Goal: Task Accomplishment & Management: Complete application form

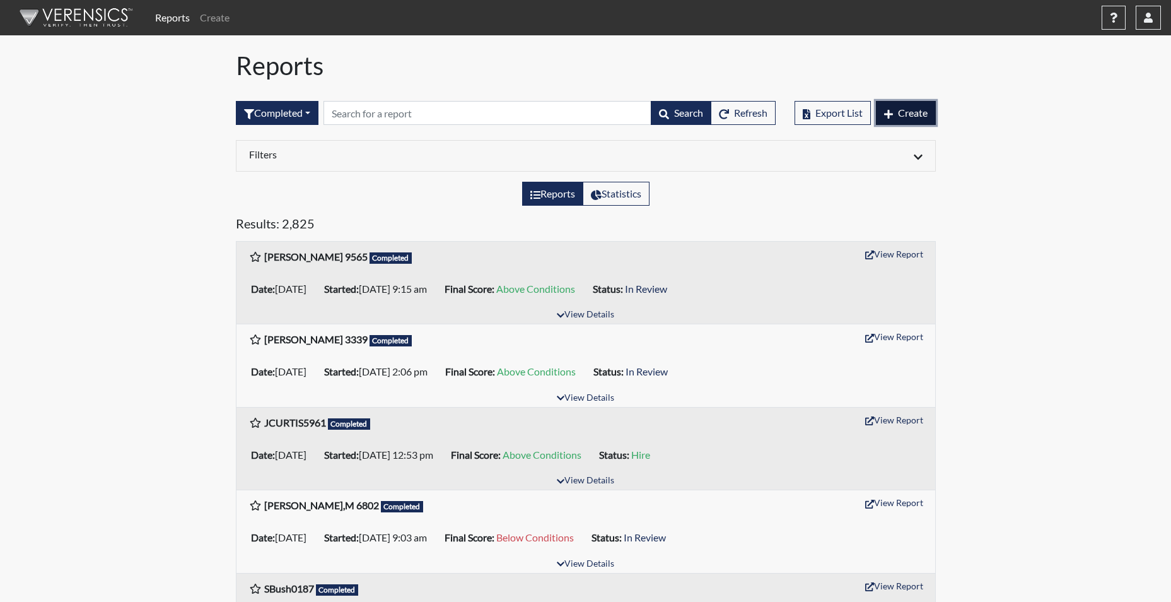
click at [920, 111] on span "Create" at bounding box center [913, 113] width 30 height 12
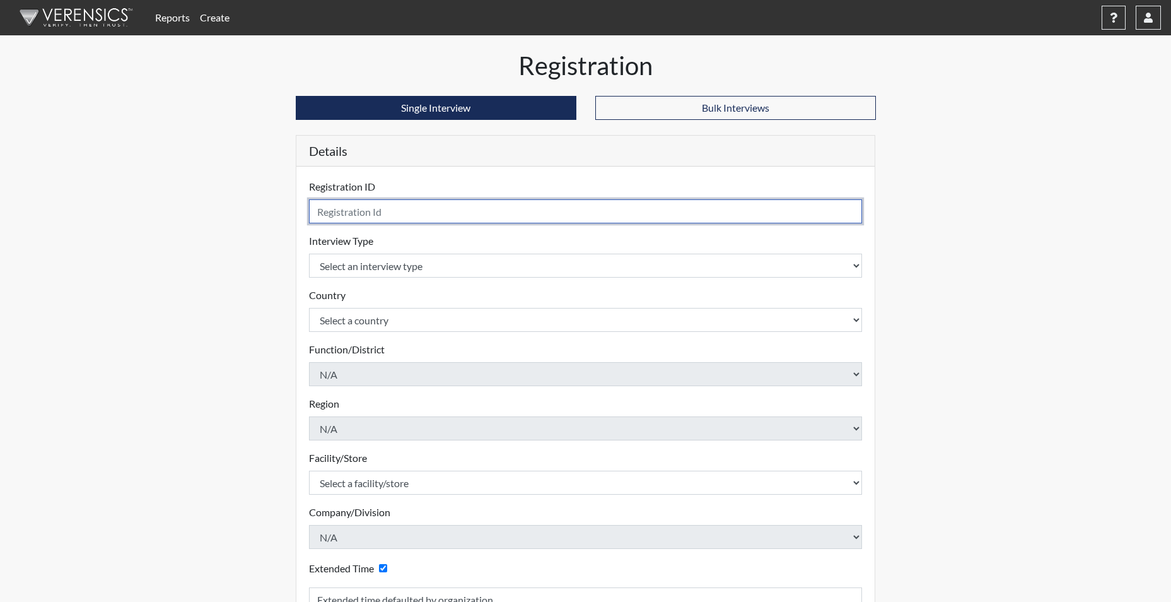
click at [388, 206] on input "text" at bounding box center [586, 211] width 554 height 24
type input "CBAGWELL7432"
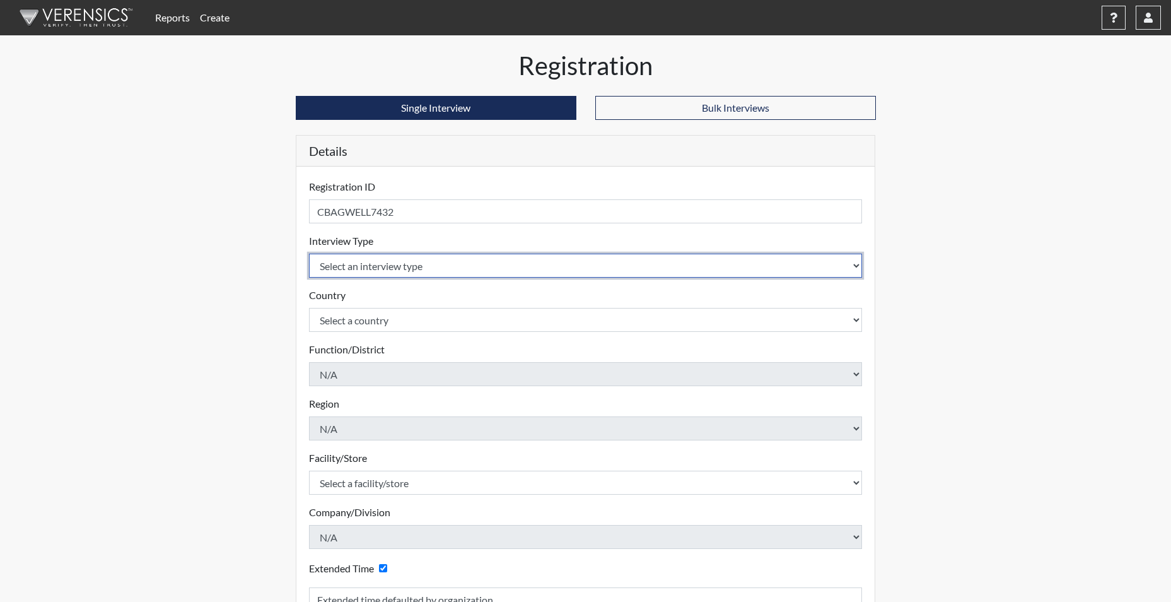
click at [394, 270] on select "Select an interview type Corrections Pre-Employment" at bounding box center [586, 266] width 554 height 24
select select "ff733e93-e1bf-11ea-9c9f-0eff0cf7eb8f"
click at [309, 254] on select "Select an interview type Corrections Pre-Employment" at bounding box center [586, 266] width 554 height 24
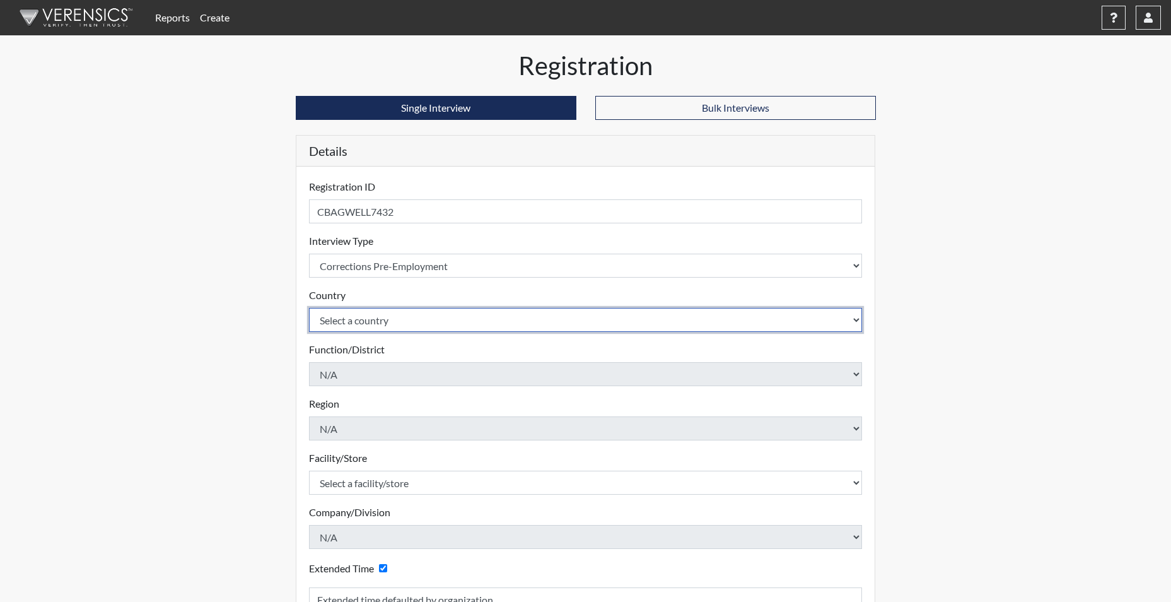
click at [376, 310] on select "Select a country [GEOGRAPHIC_DATA] [GEOGRAPHIC_DATA]" at bounding box center [586, 320] width 554 height 24
select select "united-states-of-[GEOGRAPHIC_DATA]"
click at [309, 308] on select "Select a country [GEOGRAPHIC_DATA] [GEOGRAPHIC_DATA]" at bounding box center [586, 320] width 554 height 24
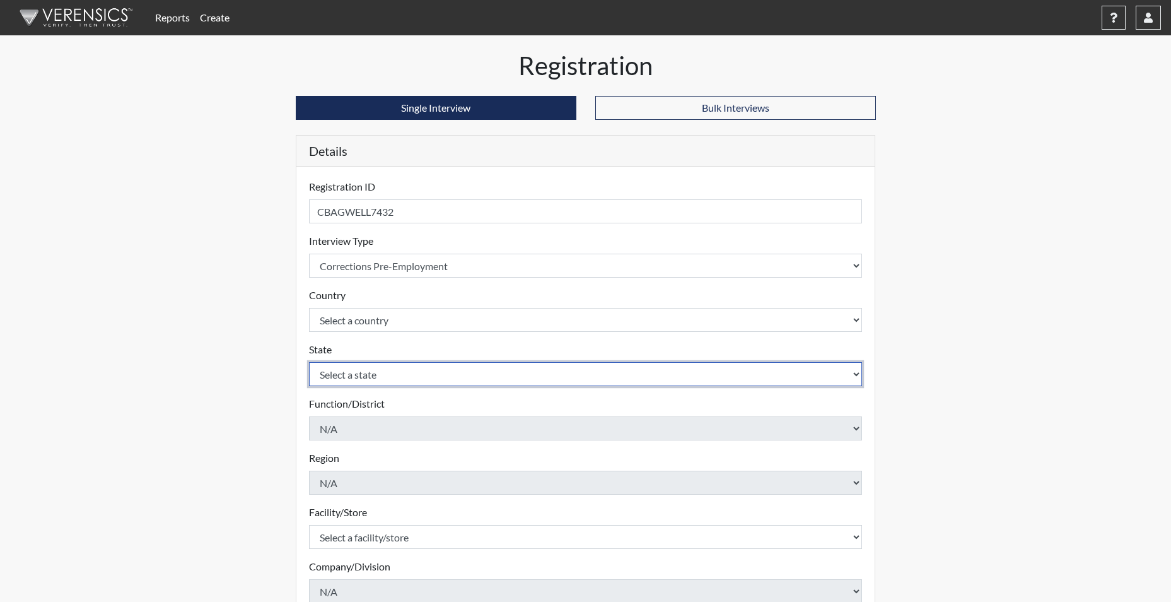
click at [360, 373] on select "Select a state [US_STATE] [US_STATE] [US_STATE] [US_STATE] [US_STATE] [US_STATE…" at bounding box center [586, 374] width 554 height 24
select select "SC"
click at [309, 362] on select "Select a state [US_STATE] [US_STATE] [US_STATE] [US_STATE] [US_STATE] [US_STATE…" at bounding box center [586, 374] width 554 height 24
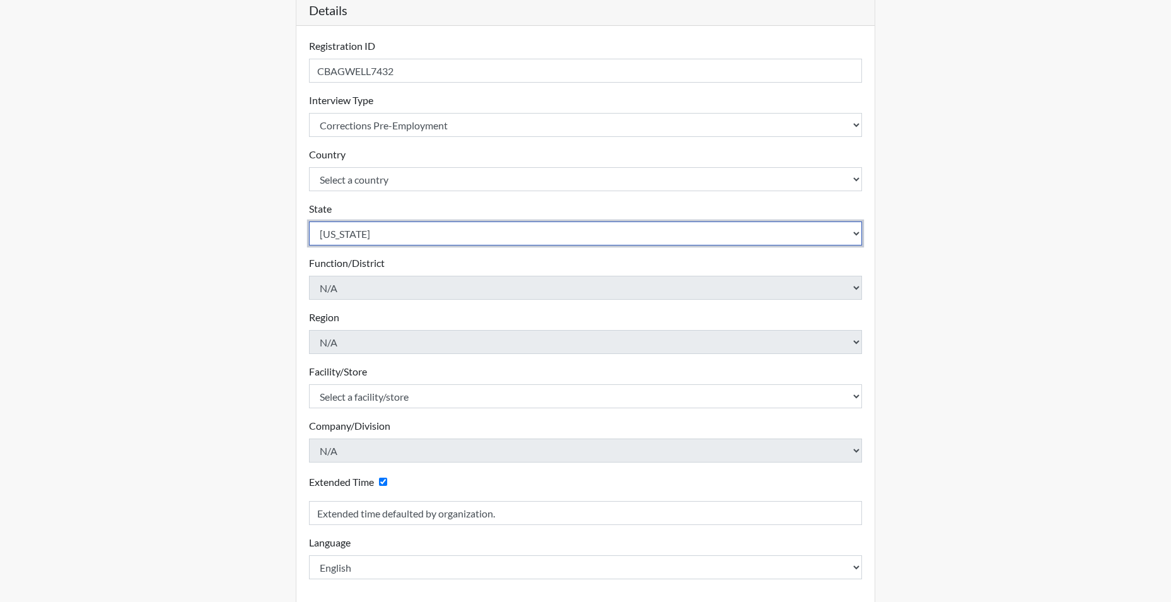
scroll to position [189, 0]
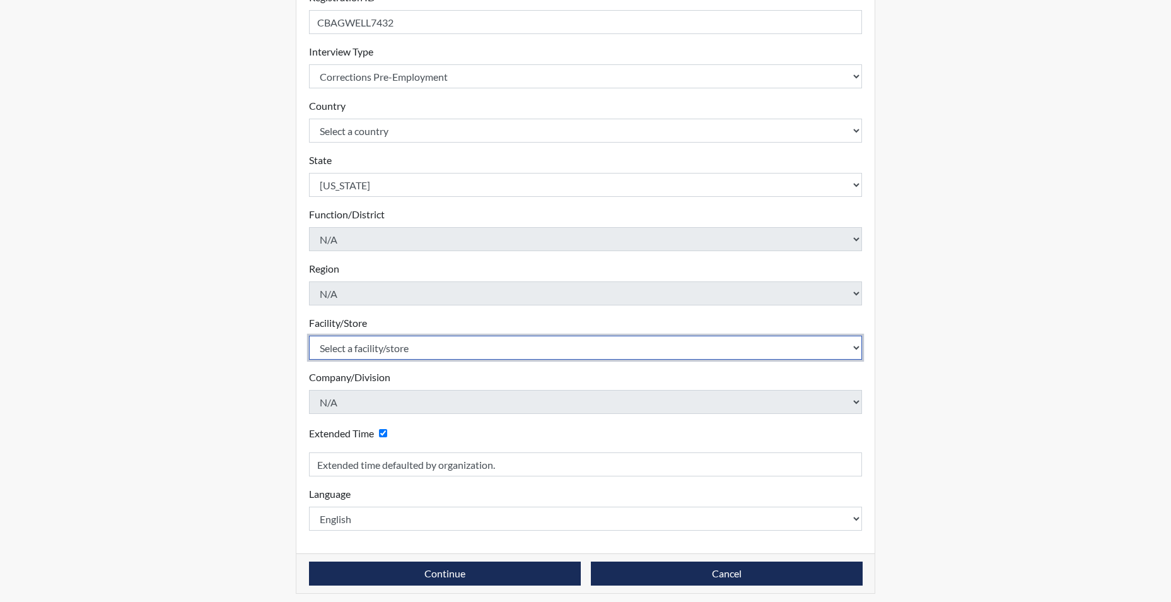
click at [378, 348] on select "Select a facility/store [GEOGRAPHIC_DATA] CI Broad River CI [PERSON_NAME] CI Di…" at bounding box center [586, 348] width 554 height 24
click at [309, 336] on select "Select a facility/store [GEOGRAPHIC_DATA] CI Broad River CI [PERSON_NAME] CI Di…" at bounding box center [586, 348] width 554 height 24
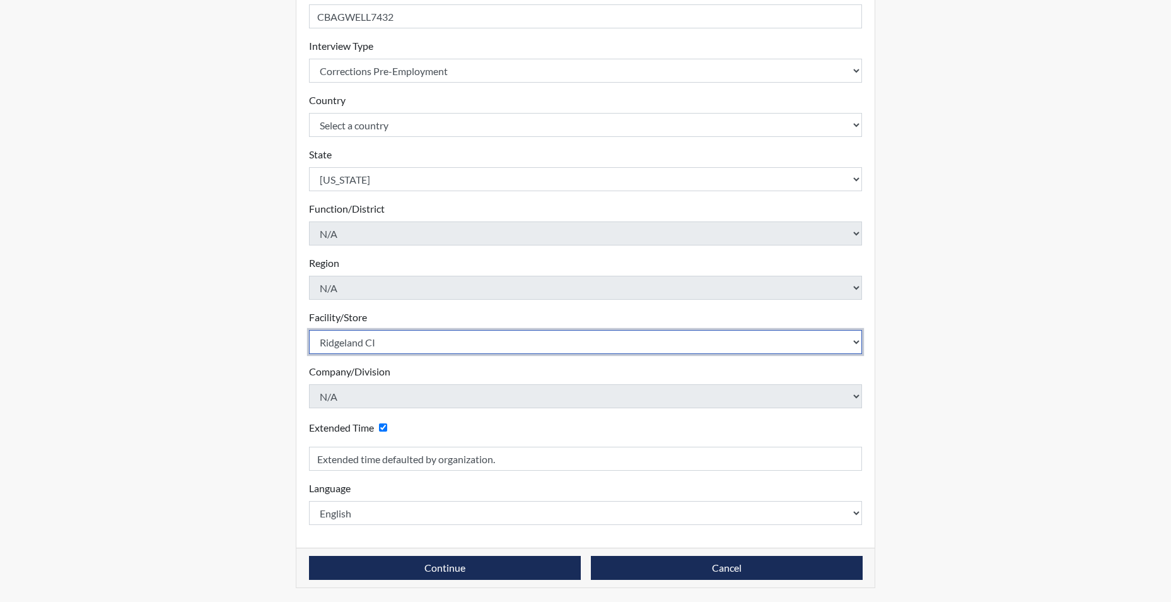
scroll to position [196, 0]
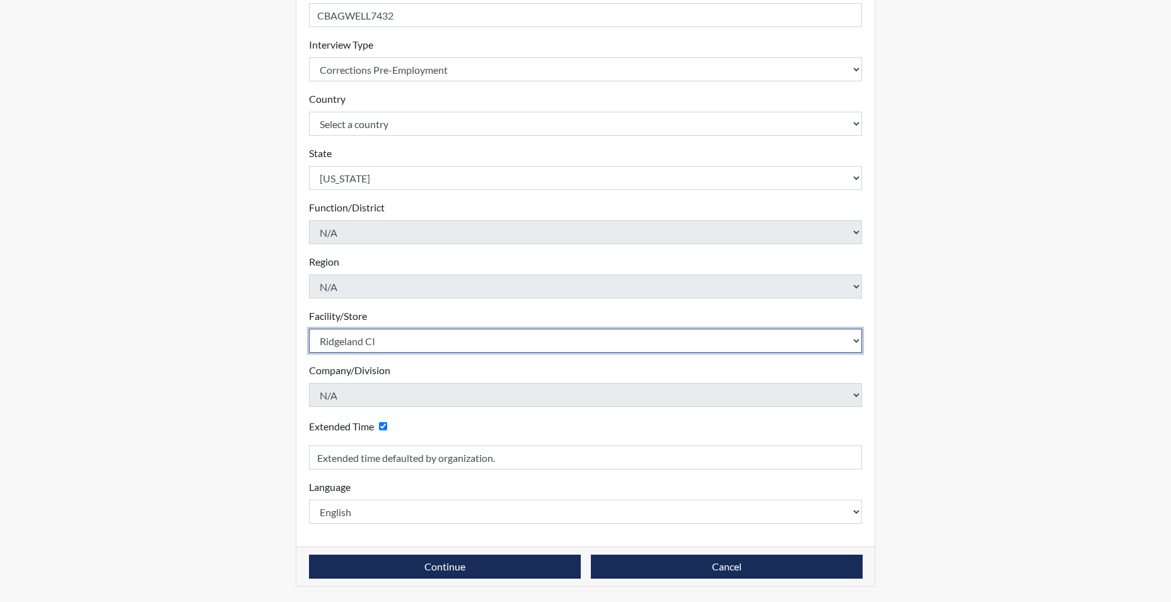
click at [347, 344] on select "Select a facility/store [GEOGRAPHIC_DATA] CI Broad River CI [PERSON_NAME] CI Di…" at bounding box center [586, 341] width 554 height 24
select select "b0862b24-6b6d-4a03-82f3-e8d890c4eba2"
click at [309, 329] on select "Select a facility/store [GEOGRAPHIC_DATA] CI Broad River CI [PERSON_NAME] CI Di…" at bounding box center [586, 341] width 554 height 24
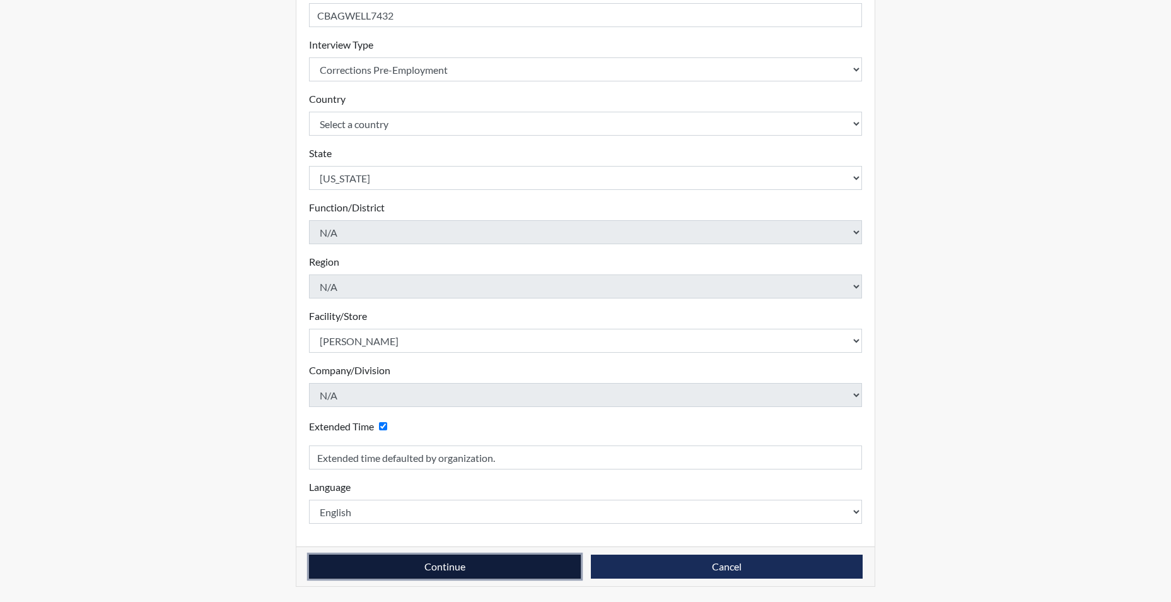
click at [390, 568] on button "Continue" at bounding box center [445, 566] width 272 height 24
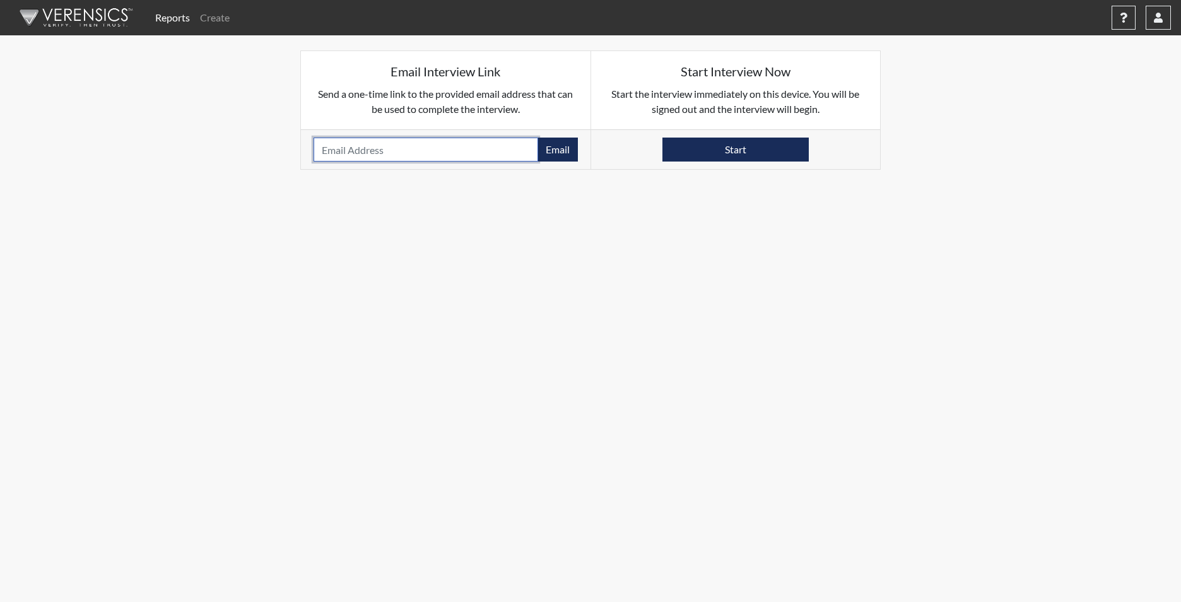
click at [350, 139] on input "email" at bounding box center [426, 150] width 225 height 24
paste input "[EMAIL_ADDRESS][DOMAIN_NAME]"
type input "[EMAIL_ADDRESS][DOMAIN_NAME]"
click at [560, 144] on button "Email" at bounding box center [557, 150] width 40 height 24
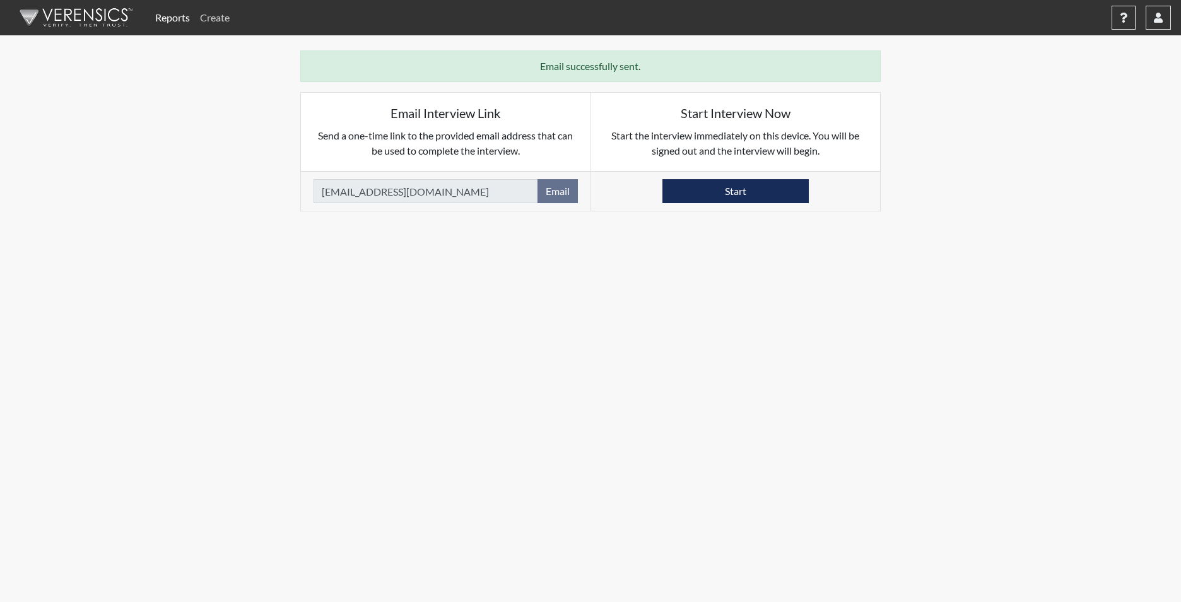
click at [211, 15] on link "Create" at bounding box center [215, 17] width 40 height 25
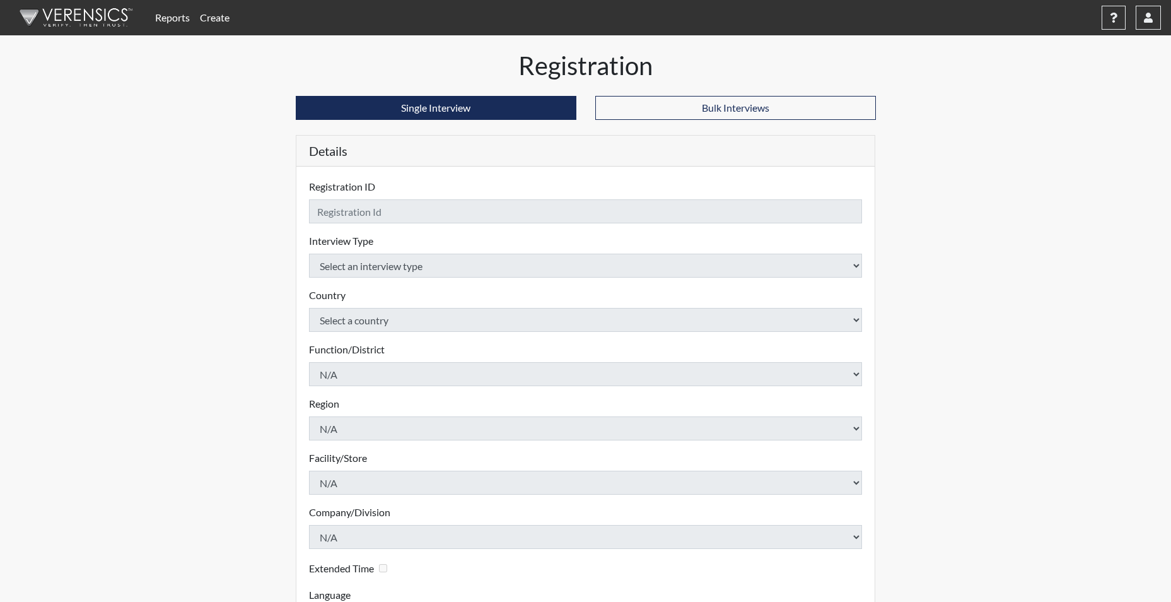
checkbox input "true"
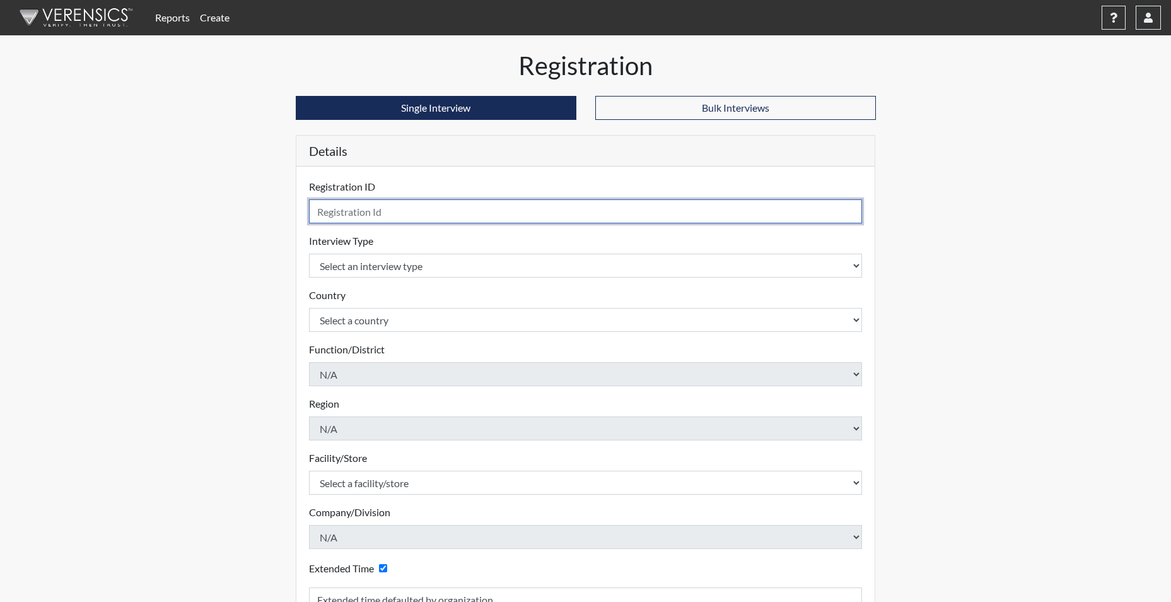
click at [359, 212] on input "text" at bounding box center [586, 211] width 554 height 24
type input "YWASHIGNTON6164"
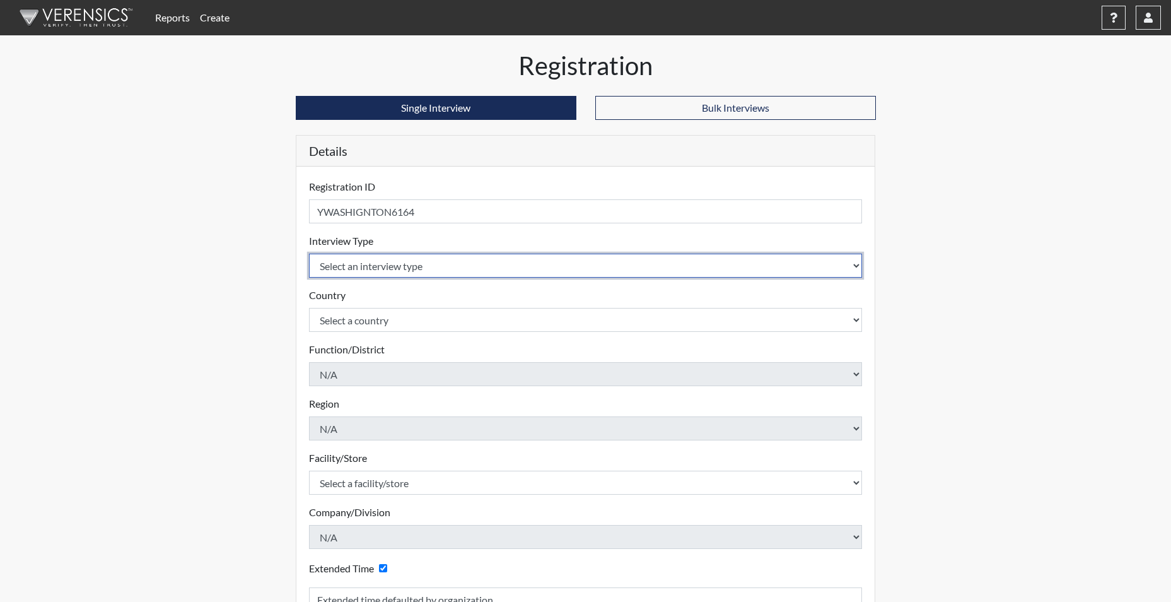
click at [352, 266] on select "Select an interview type Corrections Pre-Employment" at bounding box center [586, 266] width 554 height 24
select select "ff733e93-e1bf-11ea-9c9f-0eff0cf7eb8f"
click at [309, 254] on select "Select an interview type Corrections Pre-Employment" at bounding box center [586, 266] width 554 height 24
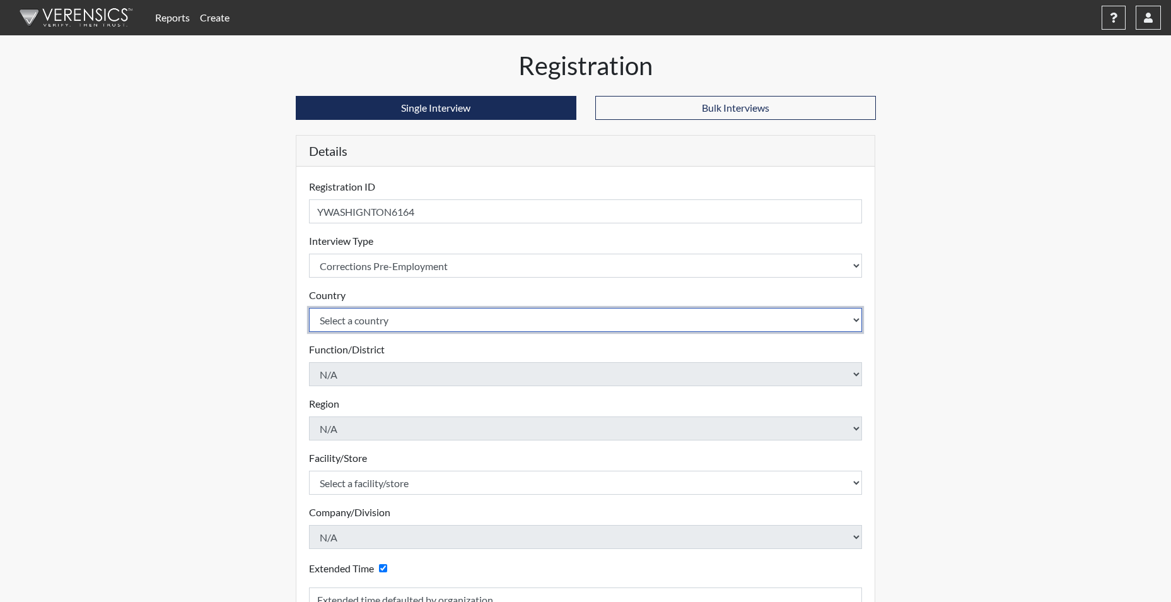
click at [359, 324] on select "Select a country [GEOGRAPHIC_DATA] [GEOGRAPHIC_DATA]" at bounding box center [586, 320] width 554 height 24
select select "united-states-of-[GEOGRAPHIC_DATA]"
click at [309, 308] on select "Select a country [GEOGRAPHIC_DATA] [GEOGRAPHIC_DATA]" at bounding box center [586, 320] width 554 height 24
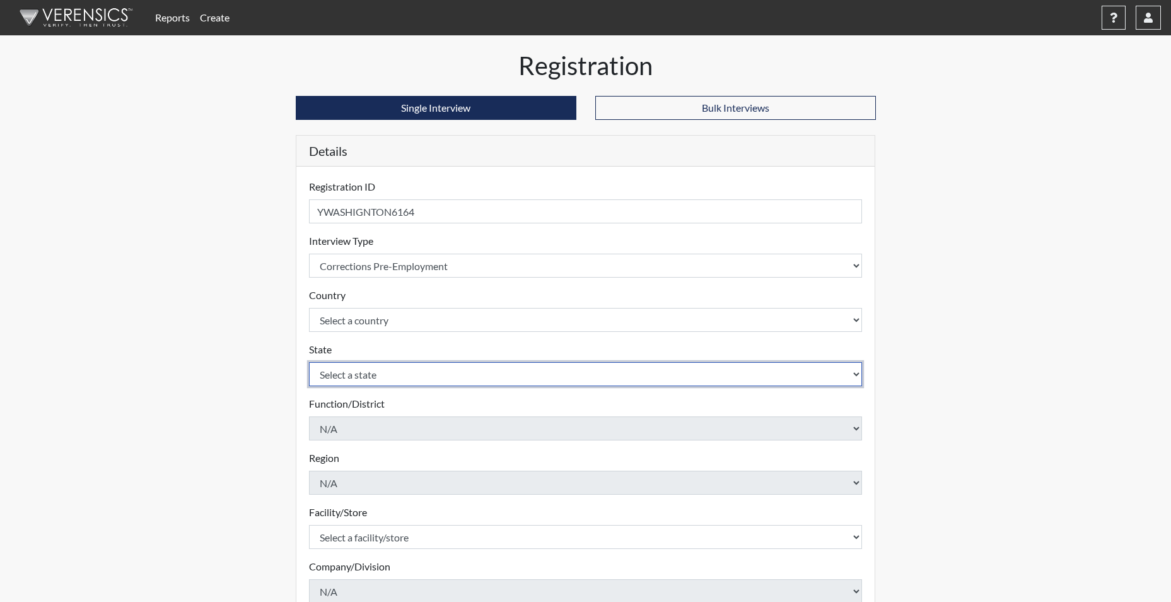
click at [361, 377] on select "Select a state [US_STATE] [US_STATE] [US_STATE] [US_STATE] [US_STATE] [US_STATE…" at bounding box center [586, 374] width 554 height 24
select select "SC"
click at [309, 362] on select "Select a state [US_STATE] [US_STATE] [US_STATE] [US_STATE] [US_STATE] [US_STATE…" at bounding box center [586, 374] width 554 height 24
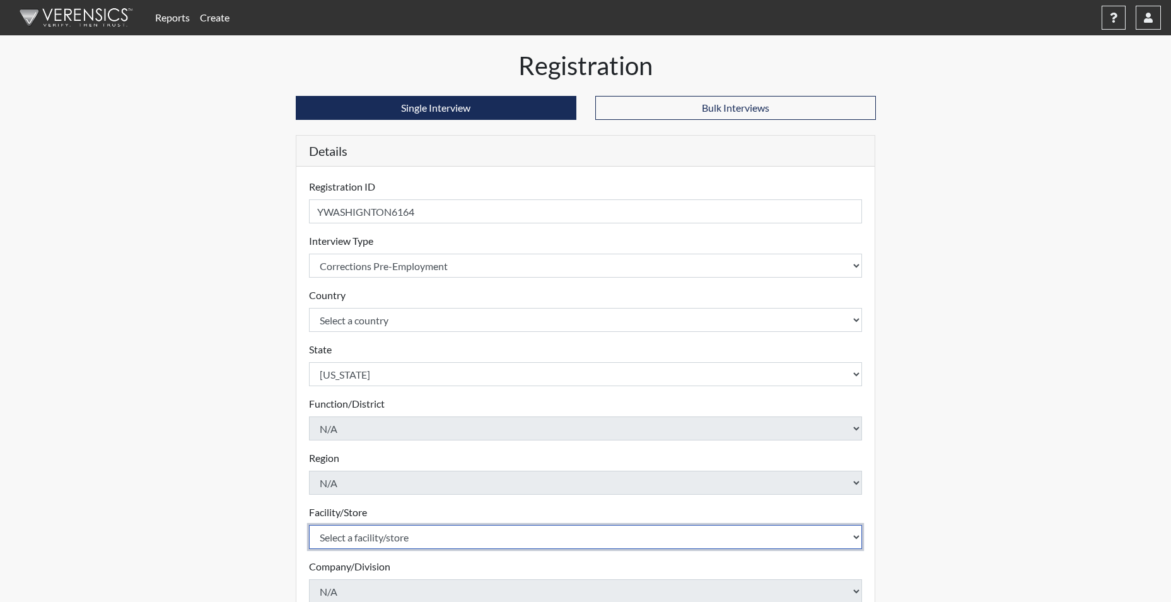
click at [351, 534] on select "Select a facility/store [GEOGRAPHIC_DATA] CI Broad River CI [PERSON_NAME] CI Di…" at bounding box center [586, 537] width 554 height 24
select select "d25ccce7-56e4-4ac3-94d1-4a6dbae4e778"
click at [309, 525] on select "Select a facility/store [GEOGRAPHIC_DATA] CI Broad River CI [PERSON_NAME] CI Di…" at bounding box center [586, 537] width 554 height 24
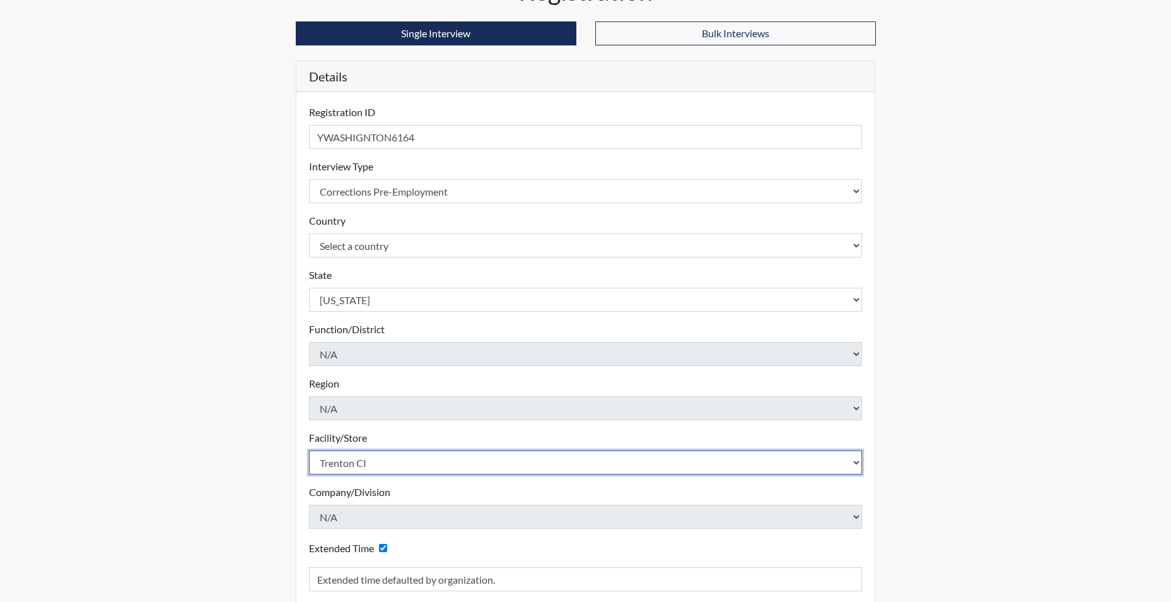
scroll to position [189, 0]
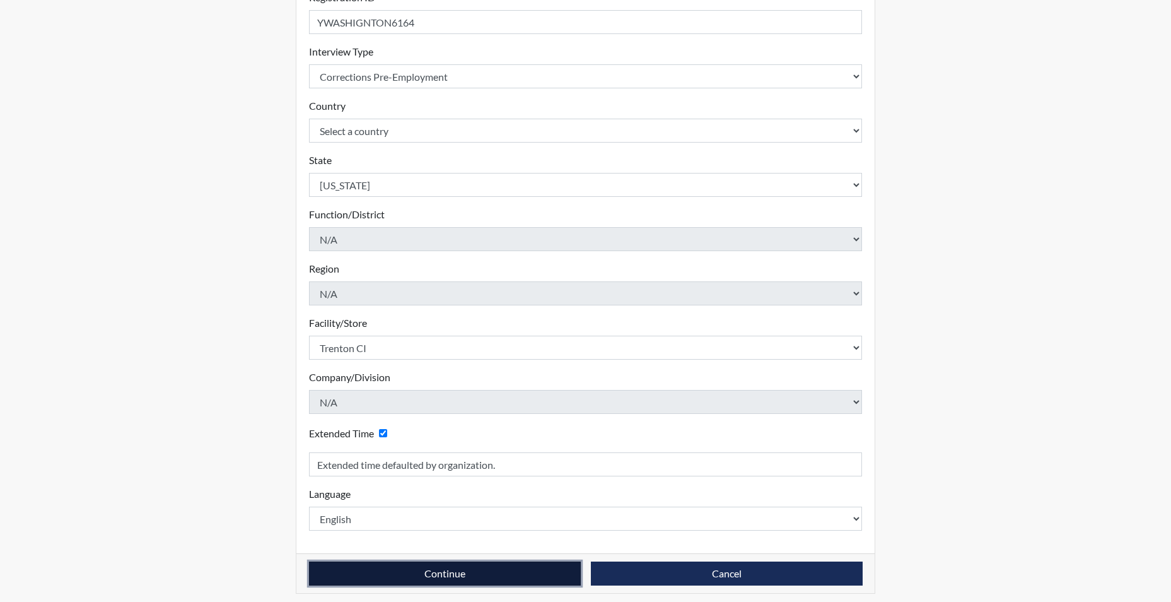
click at [415, 573] on button "Continue" at bounding box center [445, 573] width 272 height 24
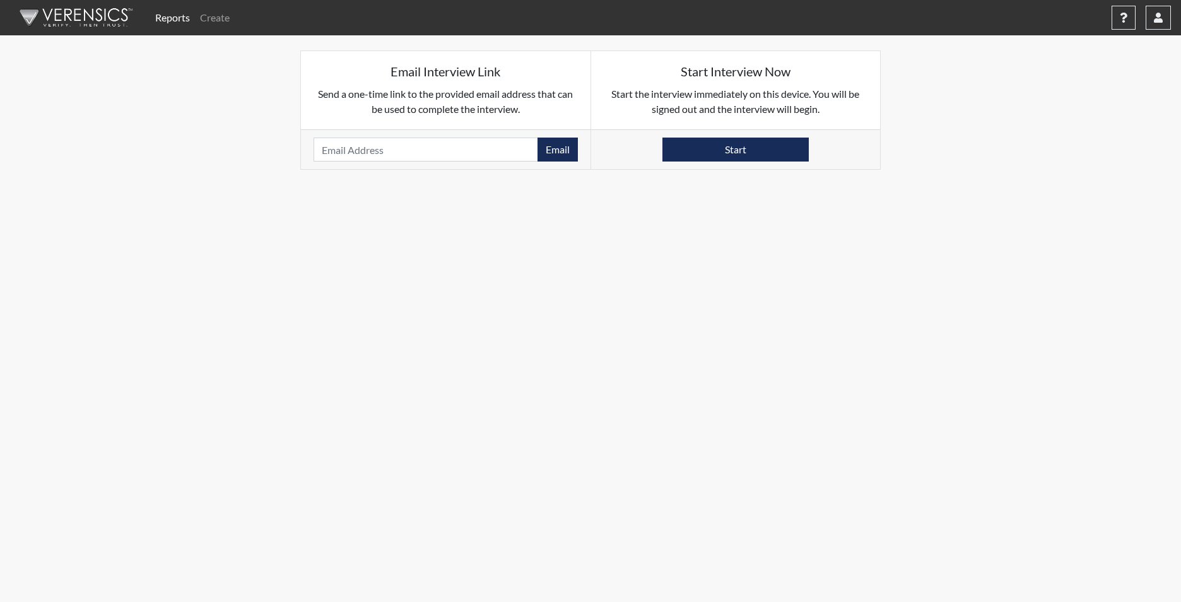
click at [351, 132] on div "Email Please provide an email address." at bounding box center [446, 149] width 290 height 40
click at [349, 148] on input "email" at bounding box center [426, 150] width 225 height 24
paste input "[EMAIL_ADDRESS][DOMAIN_NAME]"
type input "[EMAIL_ADDRESS][DOMAIN_NAME]"
click at [565, 155] on button "Email" at bounding box center [557, 150] width 40 height 24
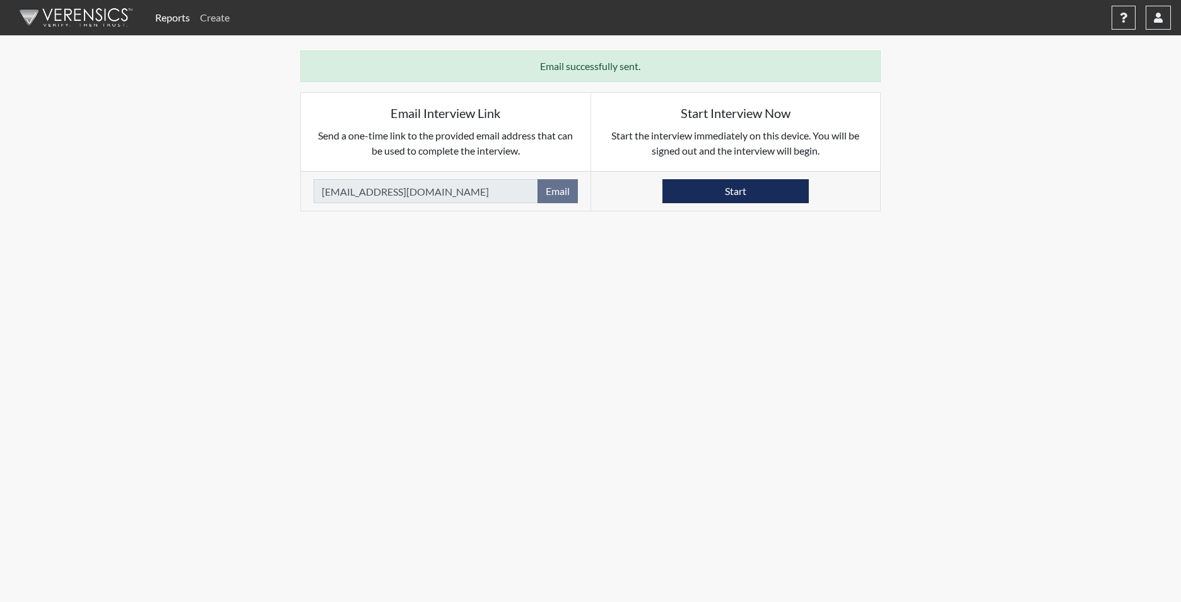
click at [210, 18] on link "Create" at bounding box center [215, 17] width 40 height 25
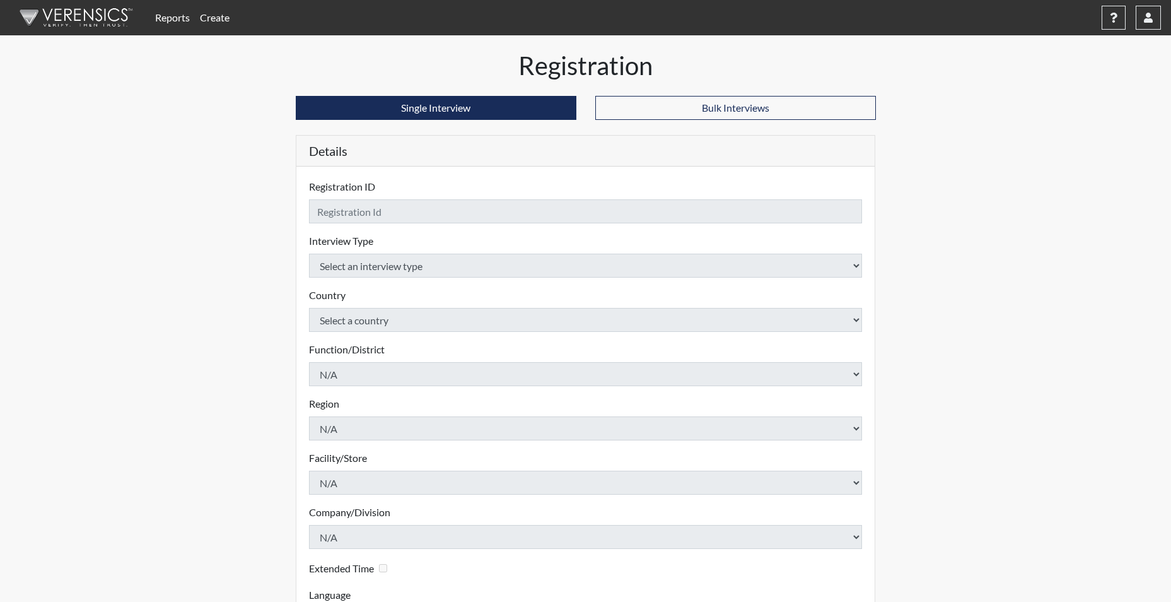
checkbox input "true"
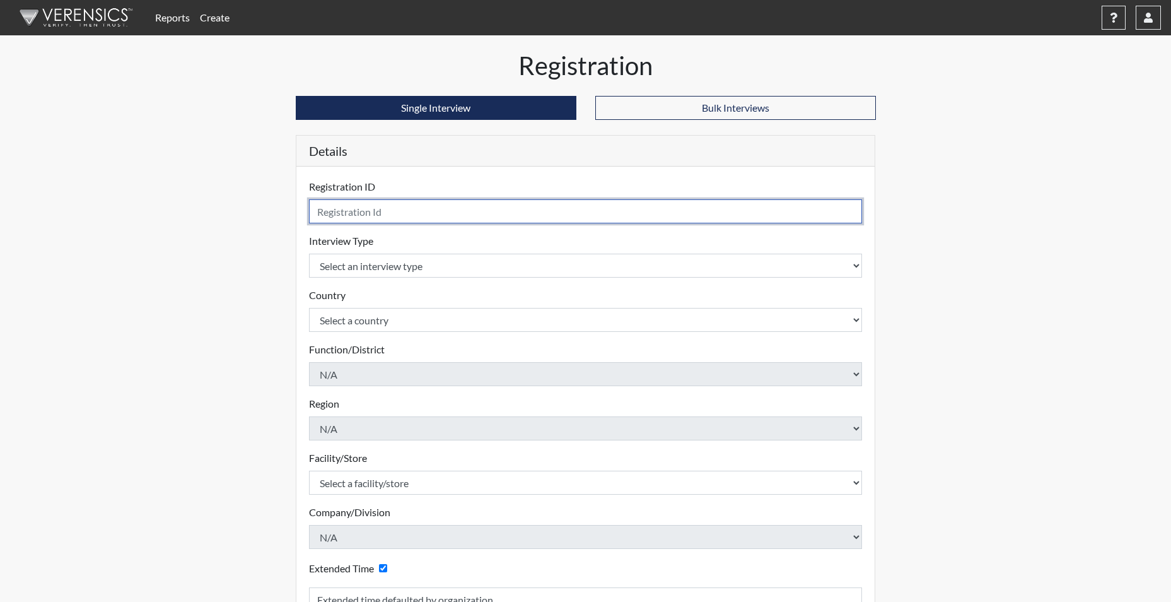
click at [368, 218] on input "text" at bounding box center [586, 211] width 554 height 24
type input "CPARKS9586"
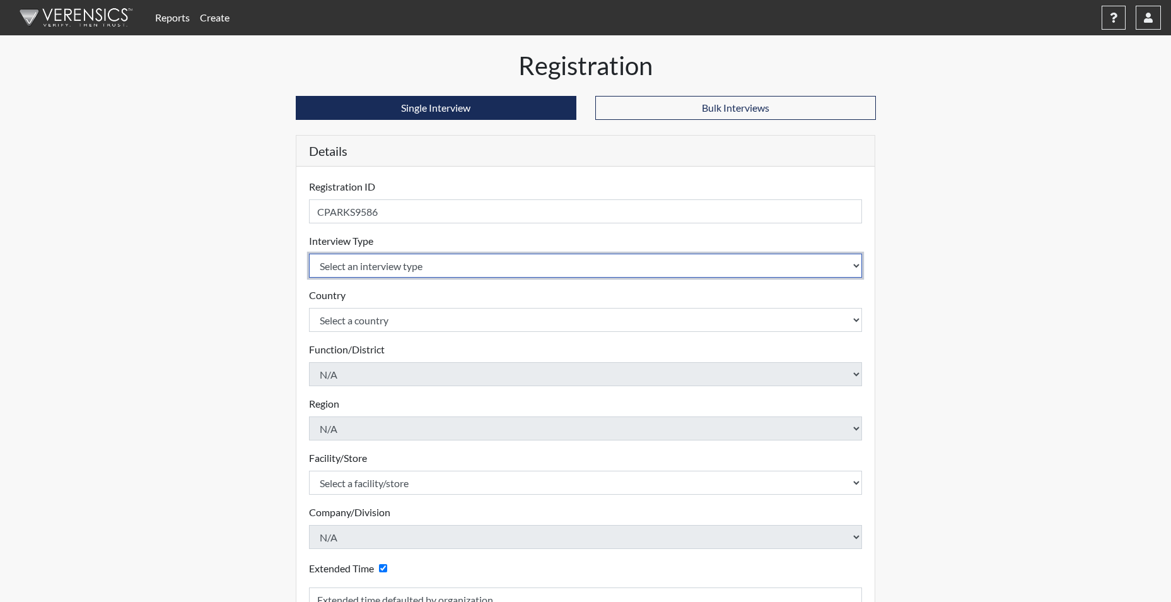
click at [365, 266] on select "Select an interview type Corrections Pre-Employment" at bounding box center [586, 266] width 554 height 24
select select "ff733e93-e1bf-11ea-9c9f-0eff0cf7eb8f"
click at [309, 254] on select "Select an interview type Corrections Pre-Employment" at bounding box center [586, 266] width 554 height 24
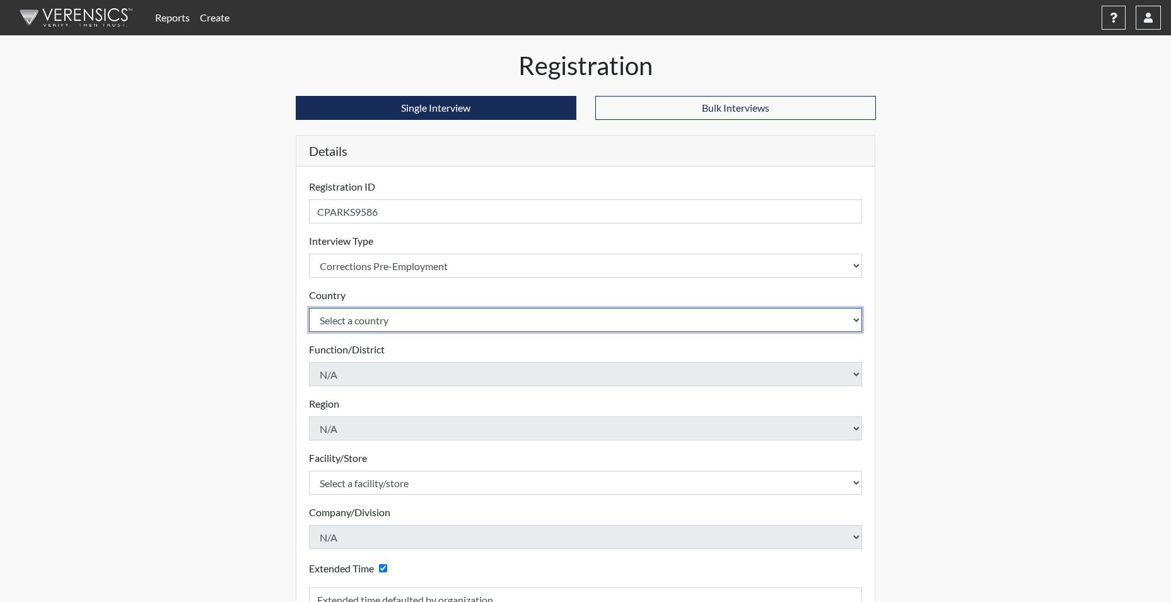
click at [348, 319] on select "Select a country [GEOGRAPHIC_DATA] [GEOGRAPHIC_DATA]" at bounding box center [586, 320] width 554 height 24
select select "united-states-of-[GEOGRAPHIC_DATA]"
click at [309, 308] on select "Select a country [GEOGRAPHIC_DATA] [GEOGRAPHIC_DATA]" at bounding box center [586, 320] width 554 height 24
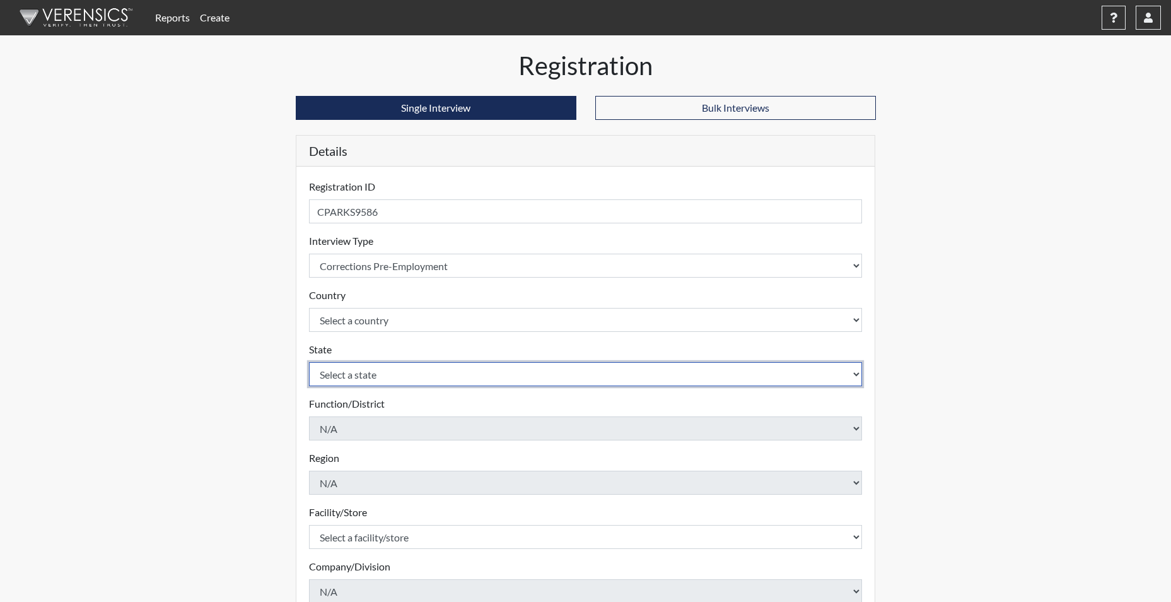
click at [356, 371] on select "Select a state [US_STATE] [US_STATE] [US_STATE] [US_STATE] [US_STATE] [US_STATE…" at bounding box center [586, 374] width 554 height 24
select select "SC"
click at [309, 362] on select "Select a state [US_STATE] [US_STATE] [US_STATE] [US_STATE] [US_STATE] [US_STATE…" at bounding box center [586, 374] width 554 height 24
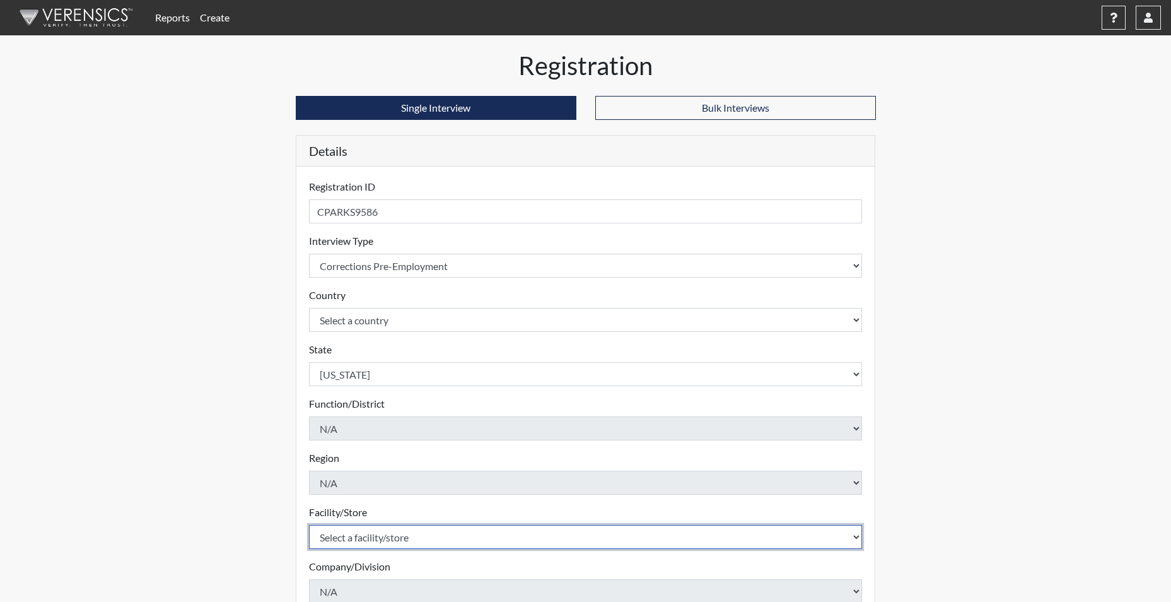
click at [361, 536] on select "Select a facility/store [GEOGRAPHIC_DATA] CI Broad River CI [PERSON_NAME] CI Di…" at bounding box center [586, 537] width 554 height 24
click at [423, 541] on select "Select a facility/store [GEOGRAPHIC_DATA] CI Broad River CI [PERSON_NAME] CI Di…" at bounding box center [586, 537] width 554 height 24
click at [406, 536] on select "Select a facility/store [GEOGRAPHIC_DATA] CI Broad River CI [PERSON_NAME] CI Di…" at bounding box center [586, 537] width 554 height 24
select select "cbcc714f-16b9-46d5-bead-0a4416b78fcf"
click at [309, 525] on select "Select a facility/store [GEOGRAPHIC_DATA] CI Broad River CI [PERSON_NAME] CI Di…" at bounding box center [586, 537] width 554 height 24
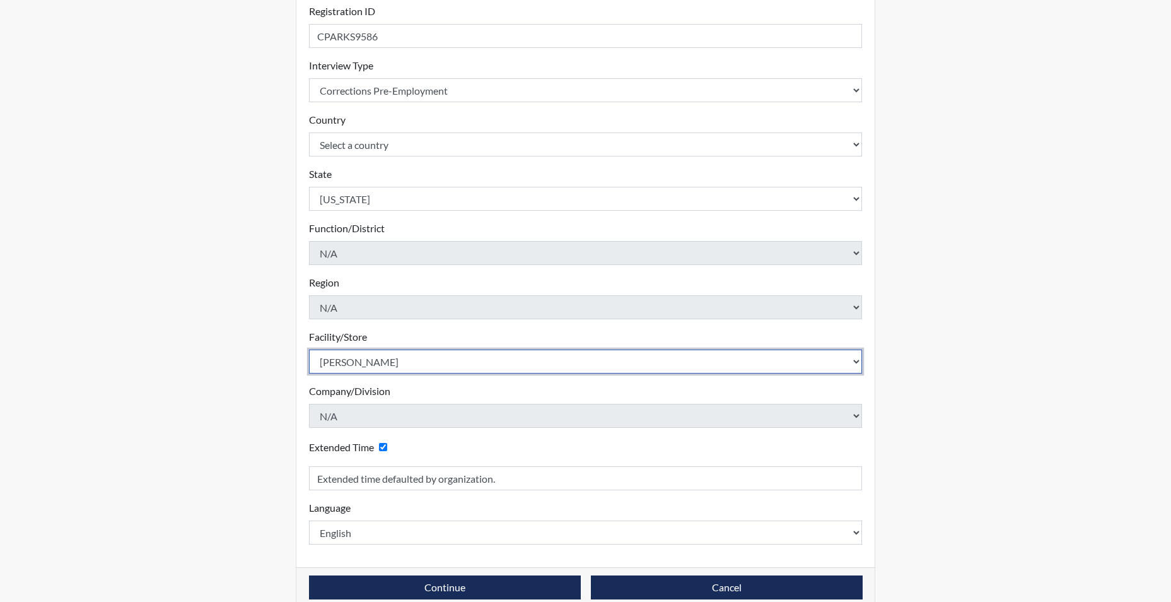
scroll to position [196, 0]
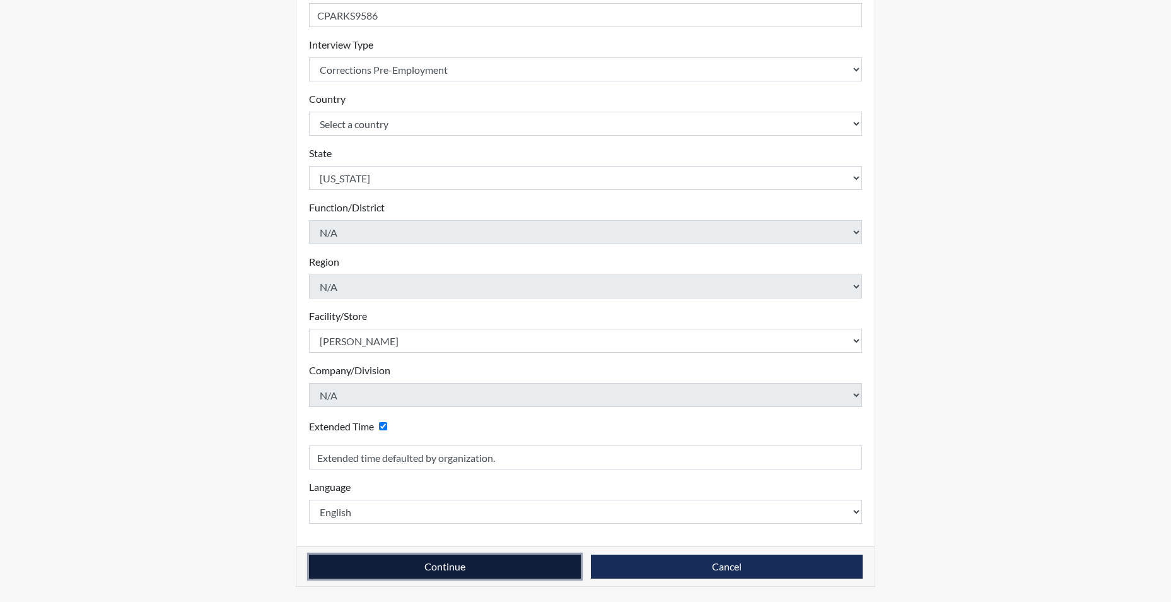
click at [401, 566] on button "Continue" at bounding box center [445, 566] width 272 height 24
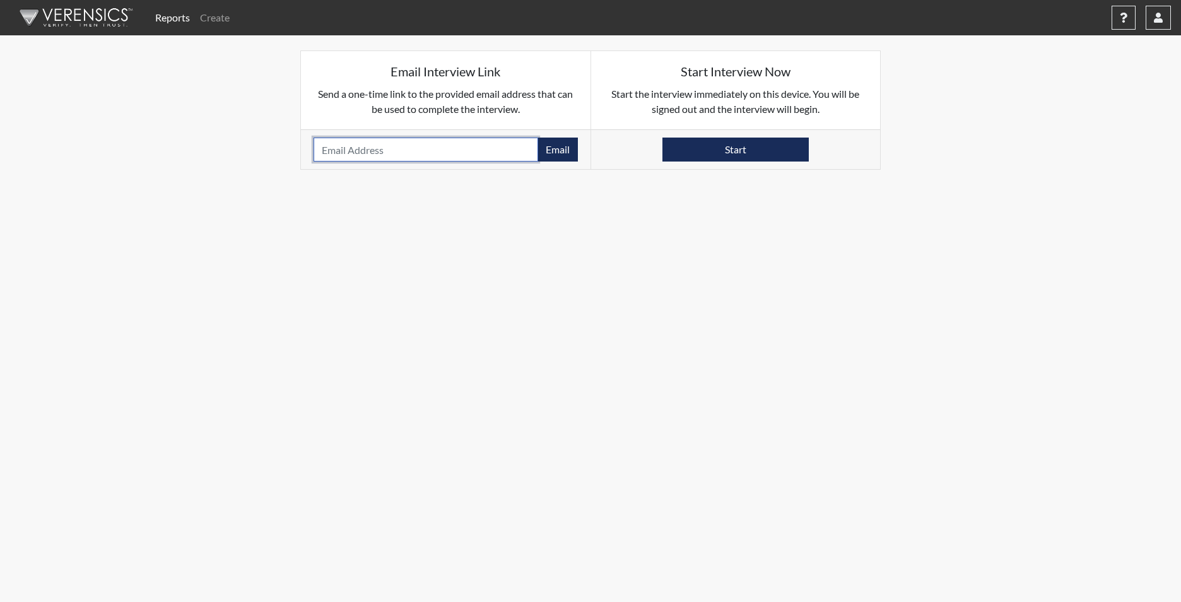
click at [344, 143] on input "email" at bounding box center [426, 150] width 225 height 24
paste input "[PERSON_NAME][EMAIL_ADDRESS][DOMAIN_NAME]"
type input "[PERSON_NAME][EMAIL_ADDRESS][DOMAIN_NAME]"
click at [556, 146] on button "Email" at bounding box center [557, 150] width 40 height 24
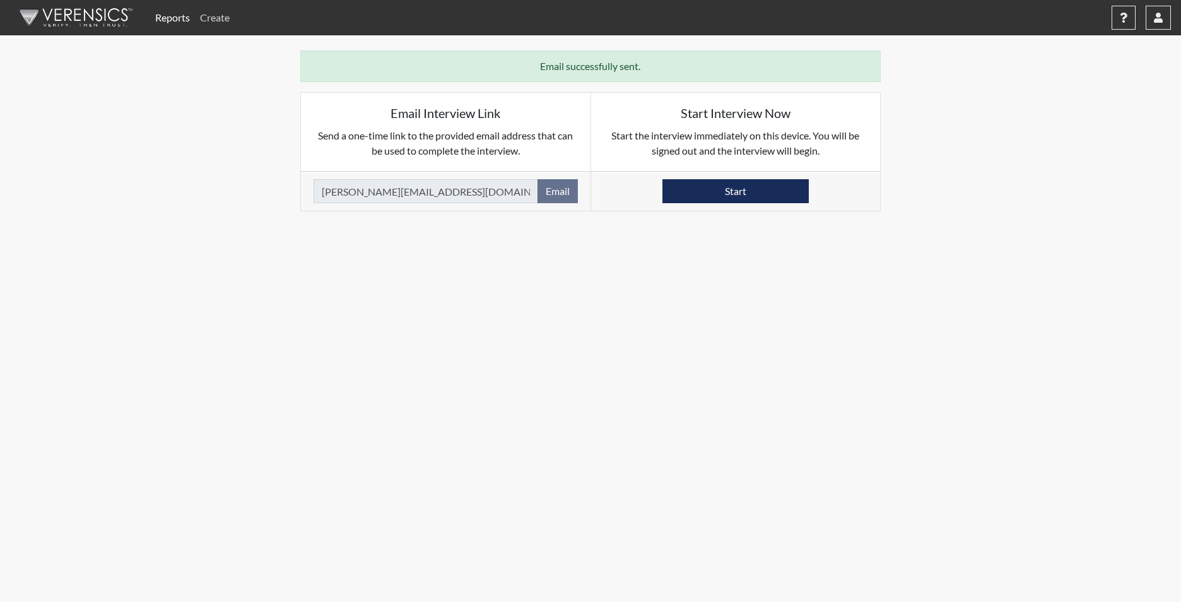
click at [214, 16] on link "Create" at bounding box center [215, 17] width 40 height 25
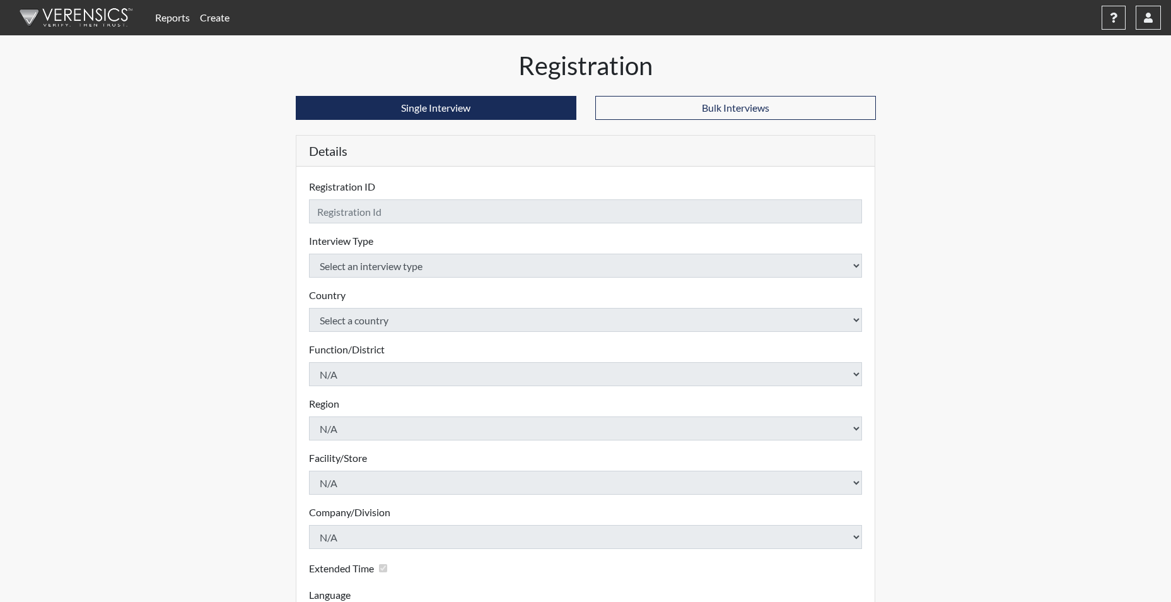
checkbox input "true"
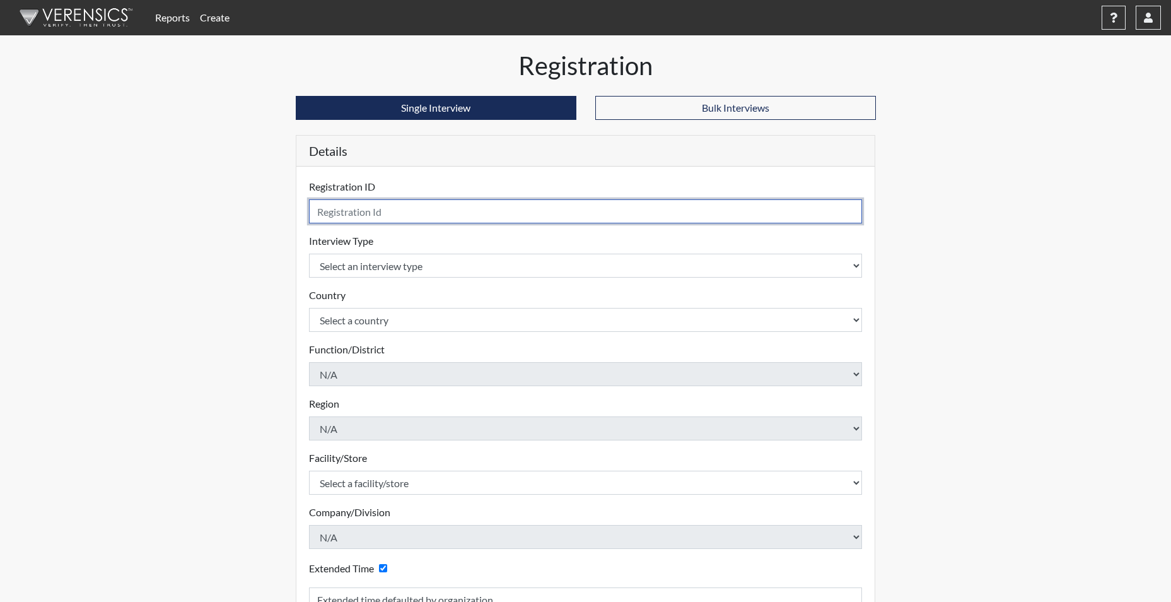
click at [343, 219] on input "text" at bounding box center [586, 211] width 554 height 24
type input "LCANTY3293"
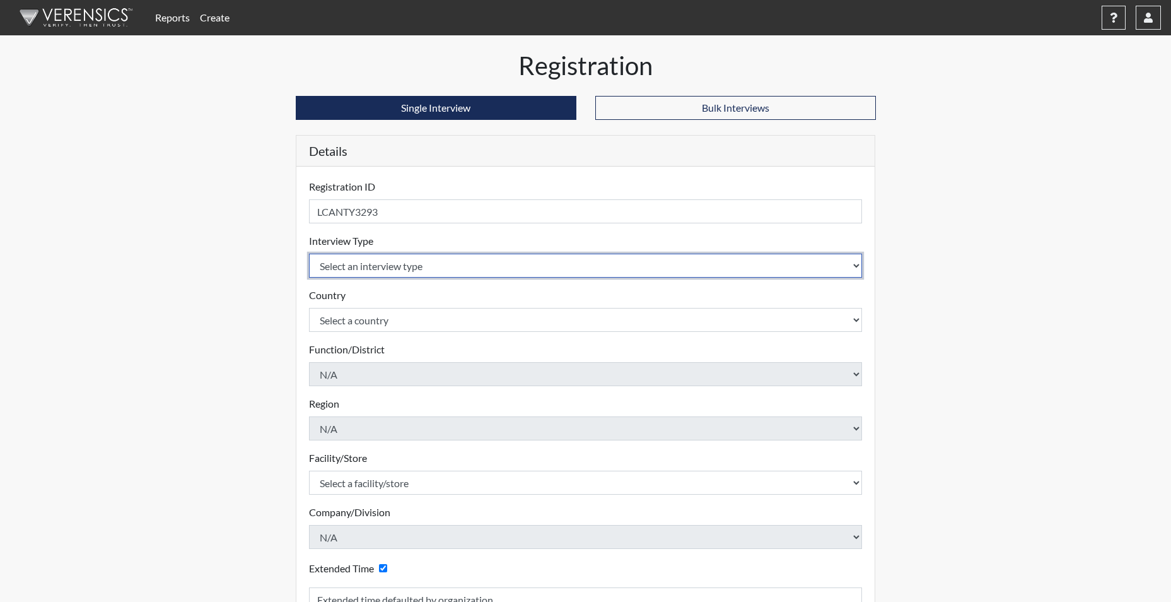
click at [344, 264] on select "Select an interview type Corrections Pre-Employment" at bounding box center [586, 266] width 554 height 24
select select "ff733e93-e1bf-11ea-9c9f-0eff0cf7eb8f"
click at [309, 254] on select "Select an interview type Corrections Pre-Employment" at bounding box center [586, 266] width 554 height 24
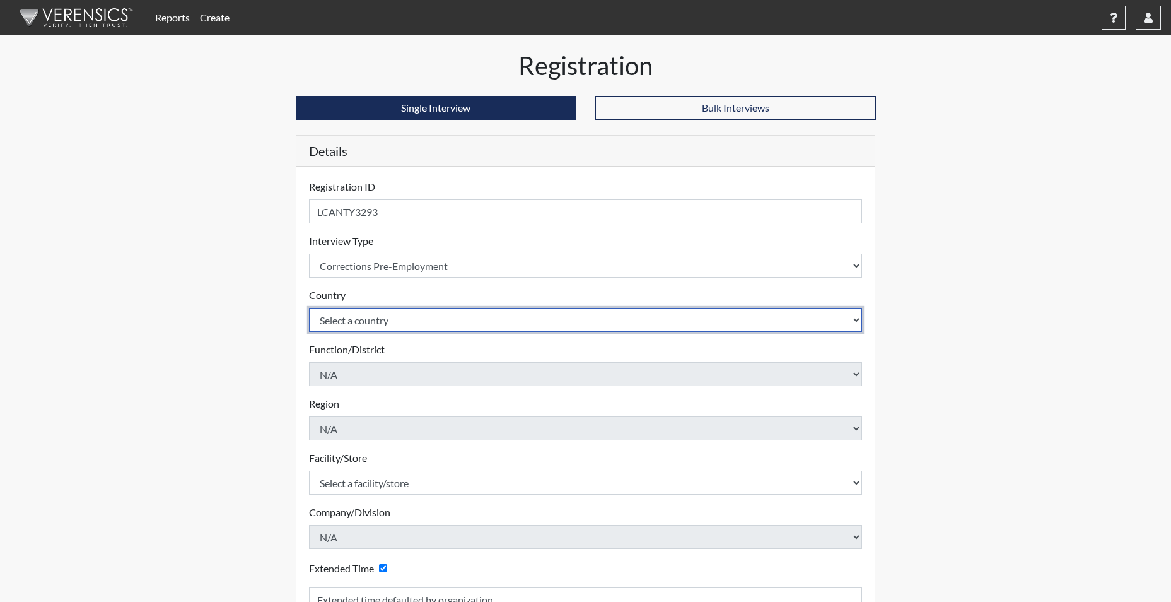
click at [340, 316] on select "Select a country [GEOGRAPHIC_DATA] [GEOGRAPHIC_DATA]" at bounding box center [586, 320] width 554 height 24
select select "united-states-of-[GEOGRAPHIC_DATA]"
click at [309, 308] on select "Select a country [GEOGRAPHIC_DATA] [GEOGRAPHIC_DATA]" at bounding box center [586, 320] width 554 height 24
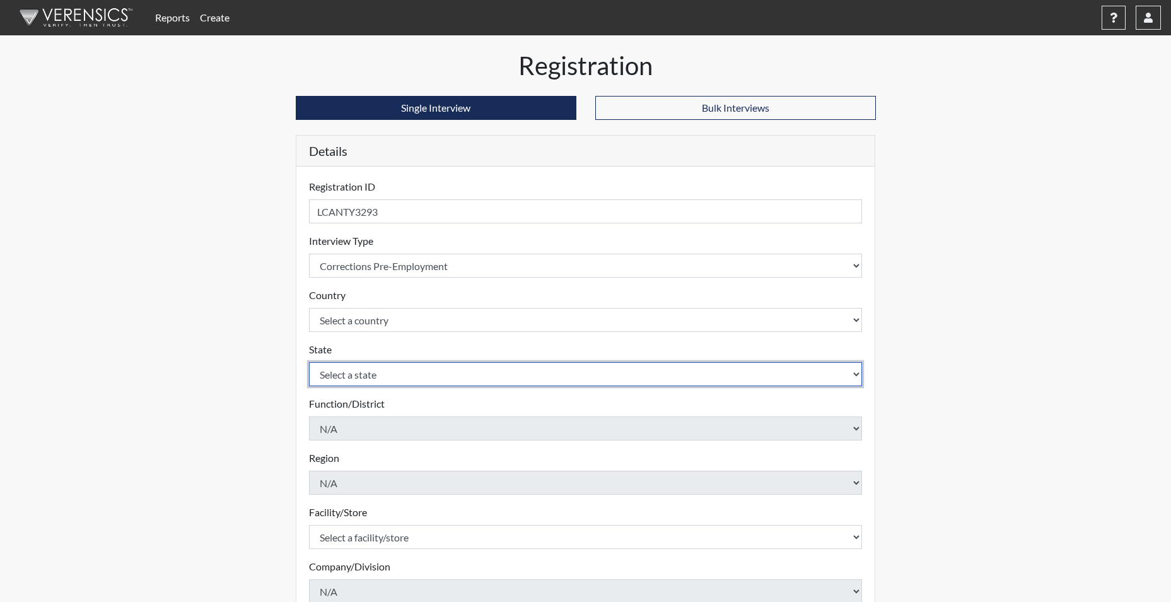
click at [344, 372] on select "Select a state [US_STATE] [US_STATE] [US_STATE] [US_STATE] [US_STATE] [US_STATE…" at bounding box center [586, 374] width 554 height 24
select select "SC"
click at [309, 362] on select "Select a state [US_STATE] [US_STATE] [US_STATE] [US_STATE] [US_STATE] [US_STATE…" at bounding box center [586, 374] width 554 height 24
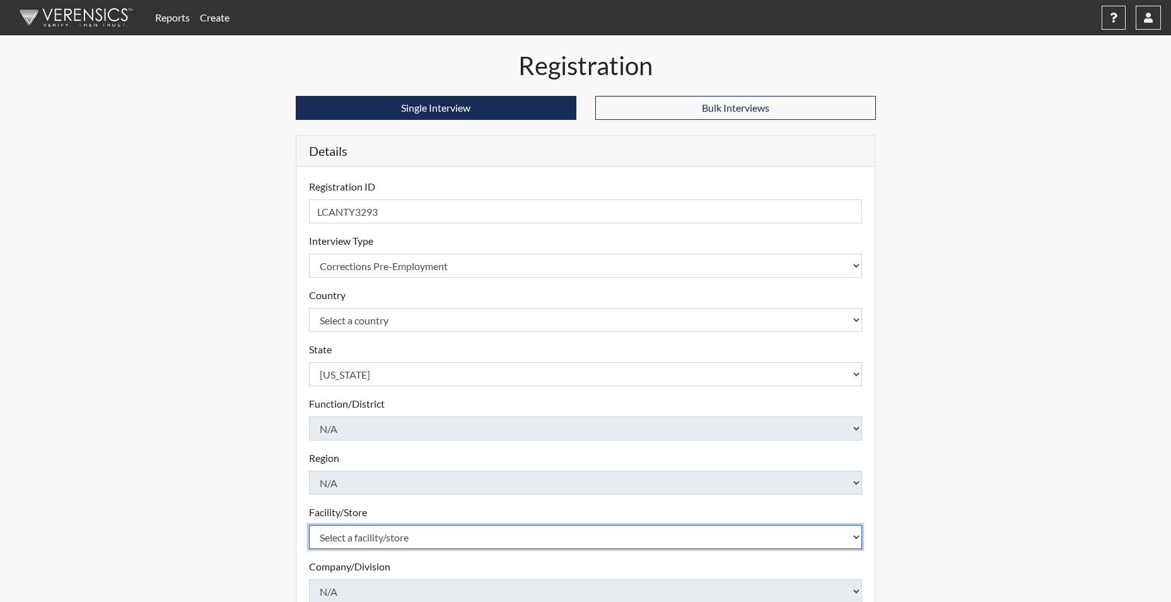
click at [348, 534] on select "Select a facility/store [GEOGRAPHIC_DATA] CI Broad River CI [PERSON_NAME] CI Di…" at bounding box center [586, 537] width 554 height 24
select select "e94c7925-c7cb-48ed-86f9-8be77b117e87"
click at [309, 525] on select "Select a facility/store [GEOGRAPHIC_DATA] CI Broad River CI [PERSON_NAME] CI Di…" at bounding box center [586, 537] width 554 height 24
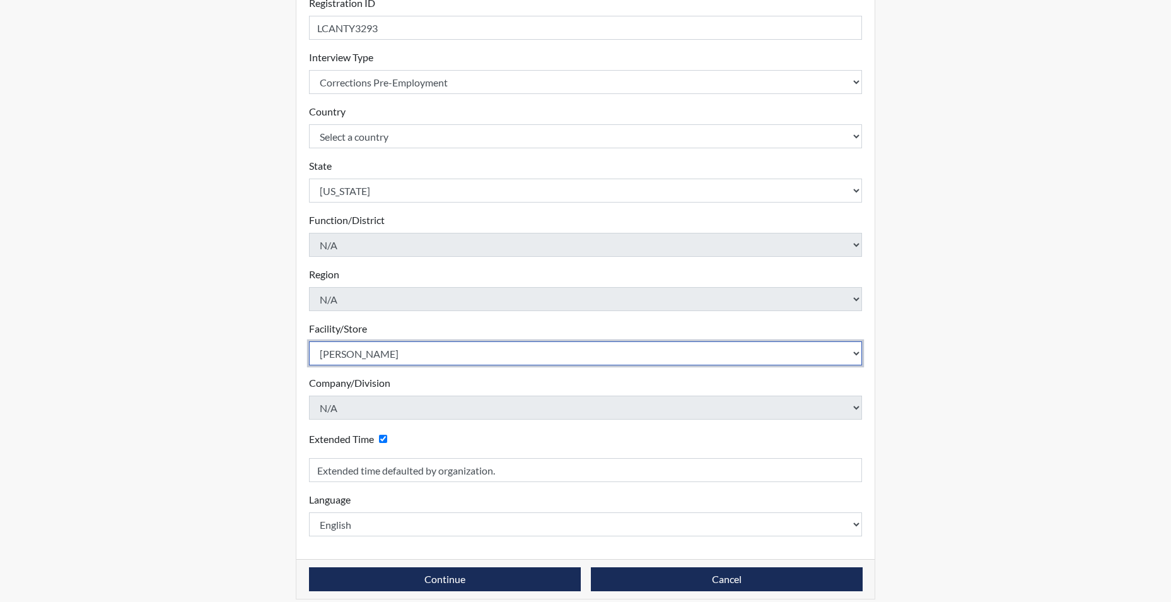
scroll to position [189, 0]
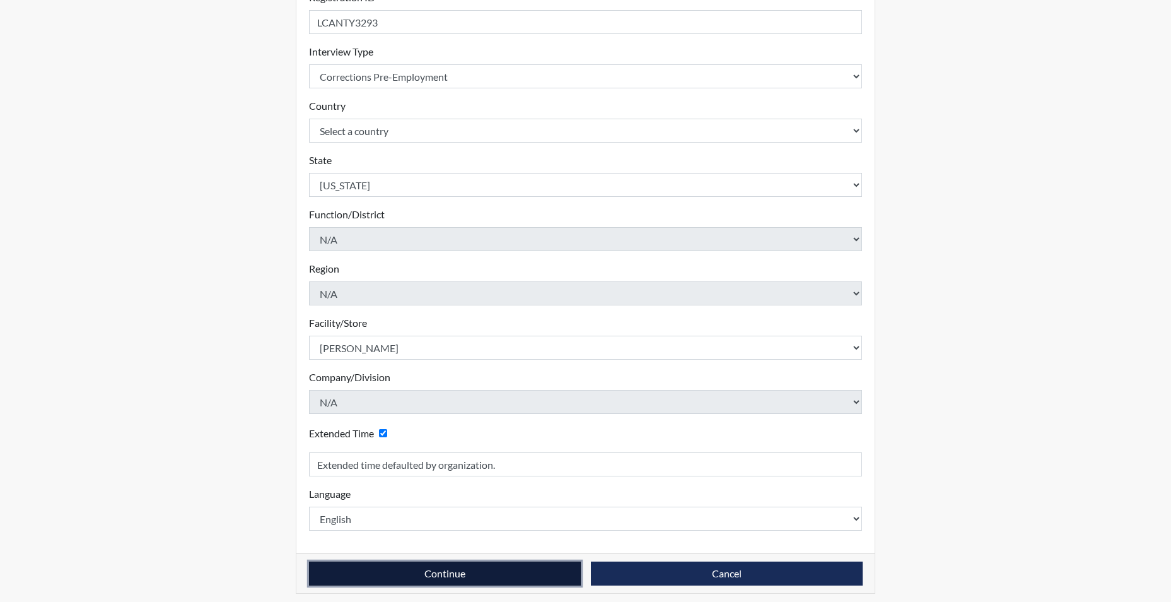
click at [482, 575] on button "Continue" at bounding box center [445, 573] width 272 height 24
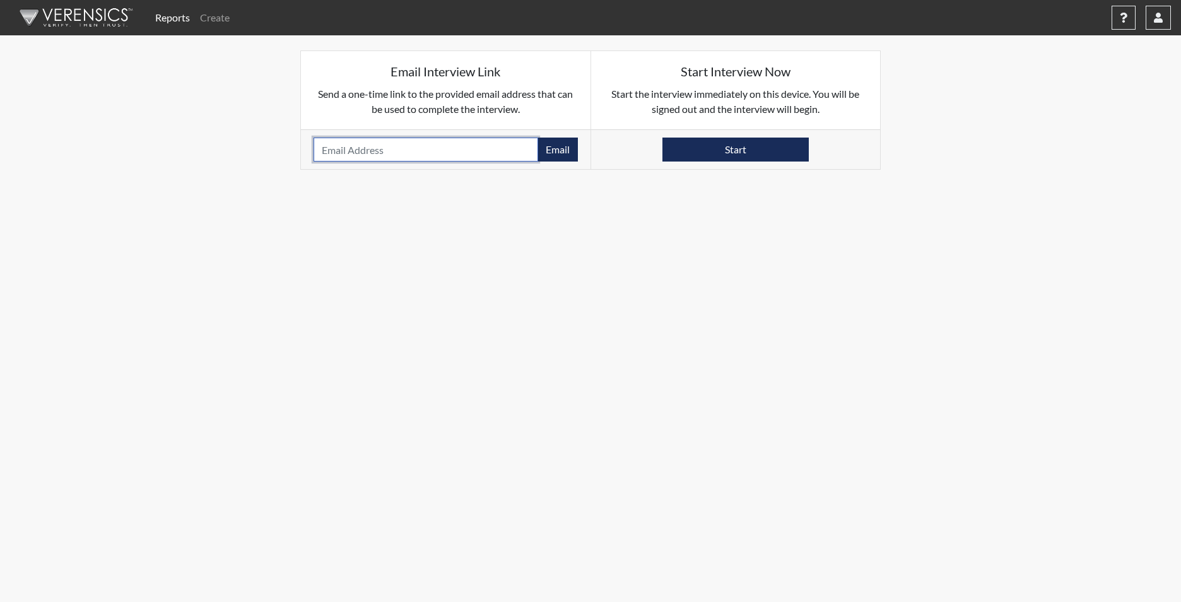
click at [375, 151] on input "email" at bounding box center [426, 150] width 225 height 24
paste input "[PERSON_NAME][EMAIL_ADDRESS][DOMAIN_NAME]"
type input "[PERSON_NAME][EMAIL_ADDRESS][DOMAIN_NAME]"
click at [560, 141] on button "Email" at bounding box center [557, 150] width 40 height 24
